Goal: Find specific page/section: Find specific page/section

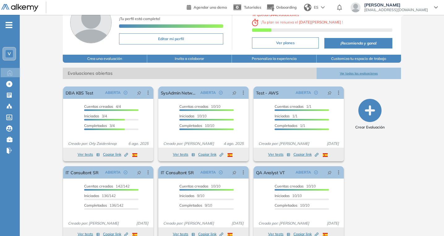
scroll to position [53, 0]
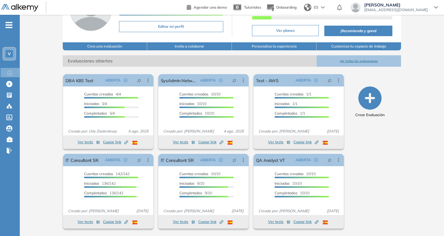
click at [348, 62] on button "Ver todas las evaluaciones" at bounding box center [359, 60] width 85 height 11
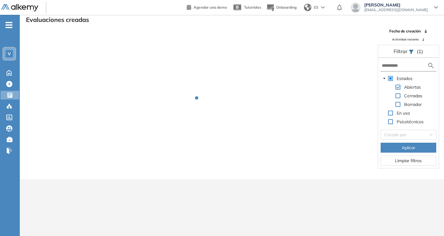
scroll to position [15, 0]
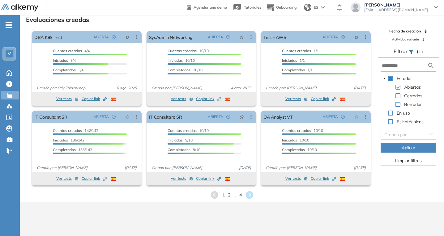
click at [230, 195] on div "1 2 ... 4" at bounding box center [232, 195] width 415 height 9
click at [230, 195] on span "2" at bounding box center [229, 195] width 2 height 6
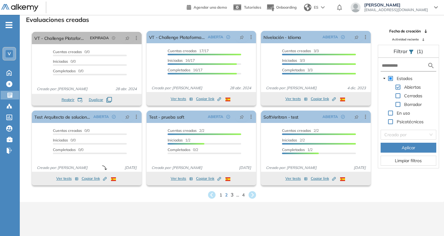
click at [231, 184] on div "Ver tests Copiar link Created by potrace 1.16, written by Peter Selinger 2001-2…" at bounding box center [202, 179] width 110 height 14
click at [234, 196] on div "1 2 3 ... 4" at bounding box center [232, 195] width 415 height 9
click at [232, 195] on span "3" at bounding box center [232, 195] width 3 height 7
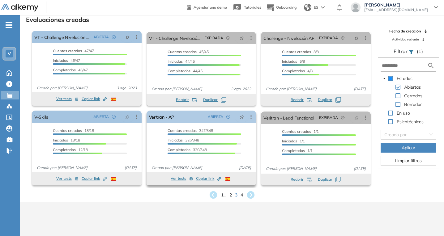
click at [179, 115] on div "Veritran - AP ABIERTA Editar Los siguientes tests ya no están disponibles o tie…" at bounding box center [202, 117] width 110 height 12
click at [170, 115] on link "Veritran - AP" at bounding box center [161, 117] width 25 height 12
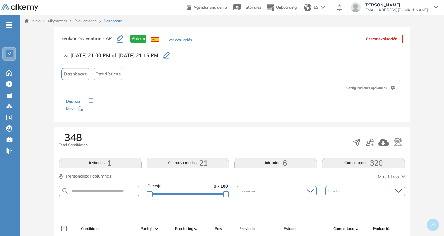
click at [93, 188] on form at bounding box center [99, 191] width 80 height 11
click at [93, 190] on input "text" at bounding box center [104, 191] width 70 height 5
type input "*******"
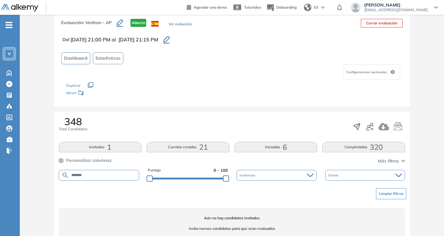
scroll to position [31, 0]
